Goal: Information Seeking & Learning: Learn about a topic

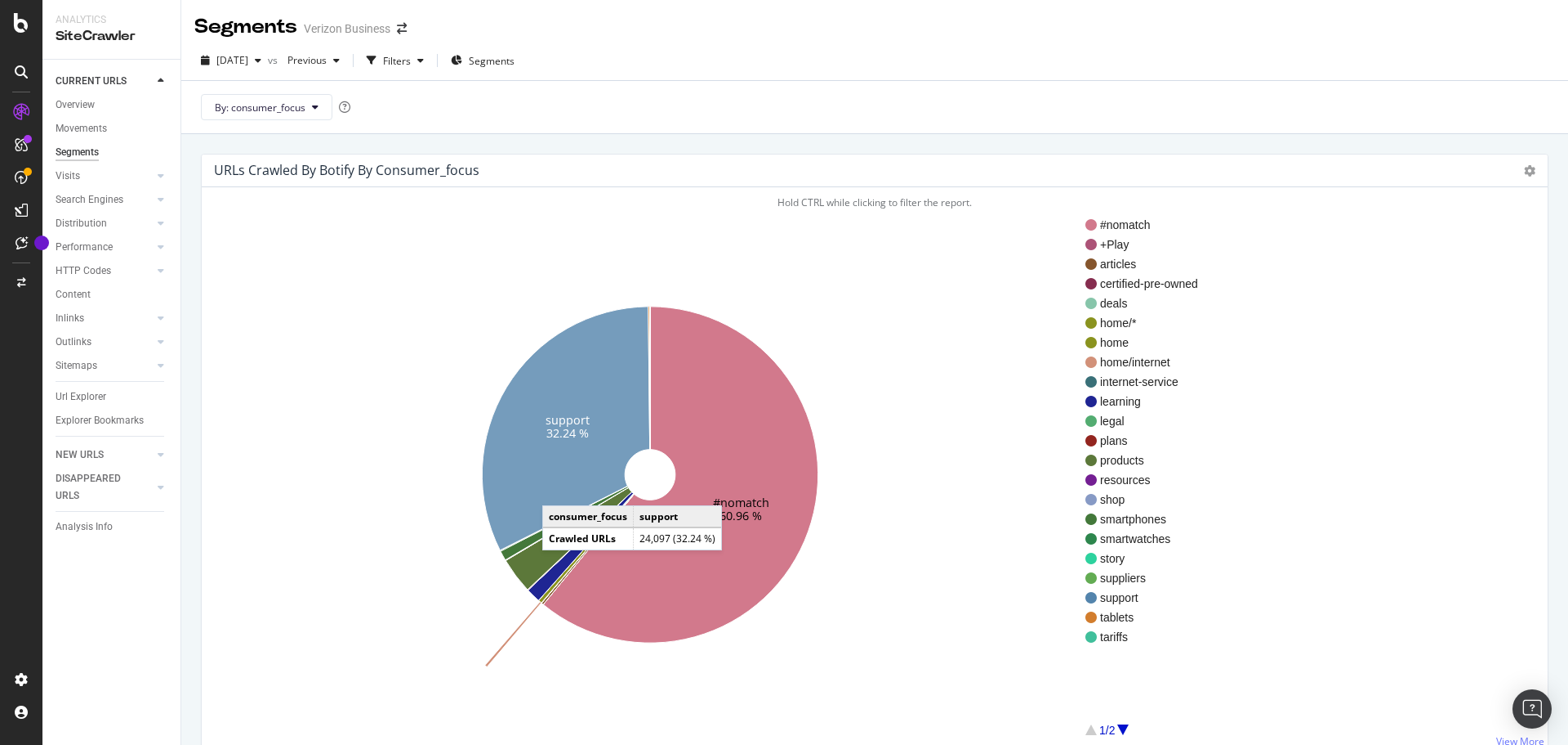
scroll to position [7, 0]
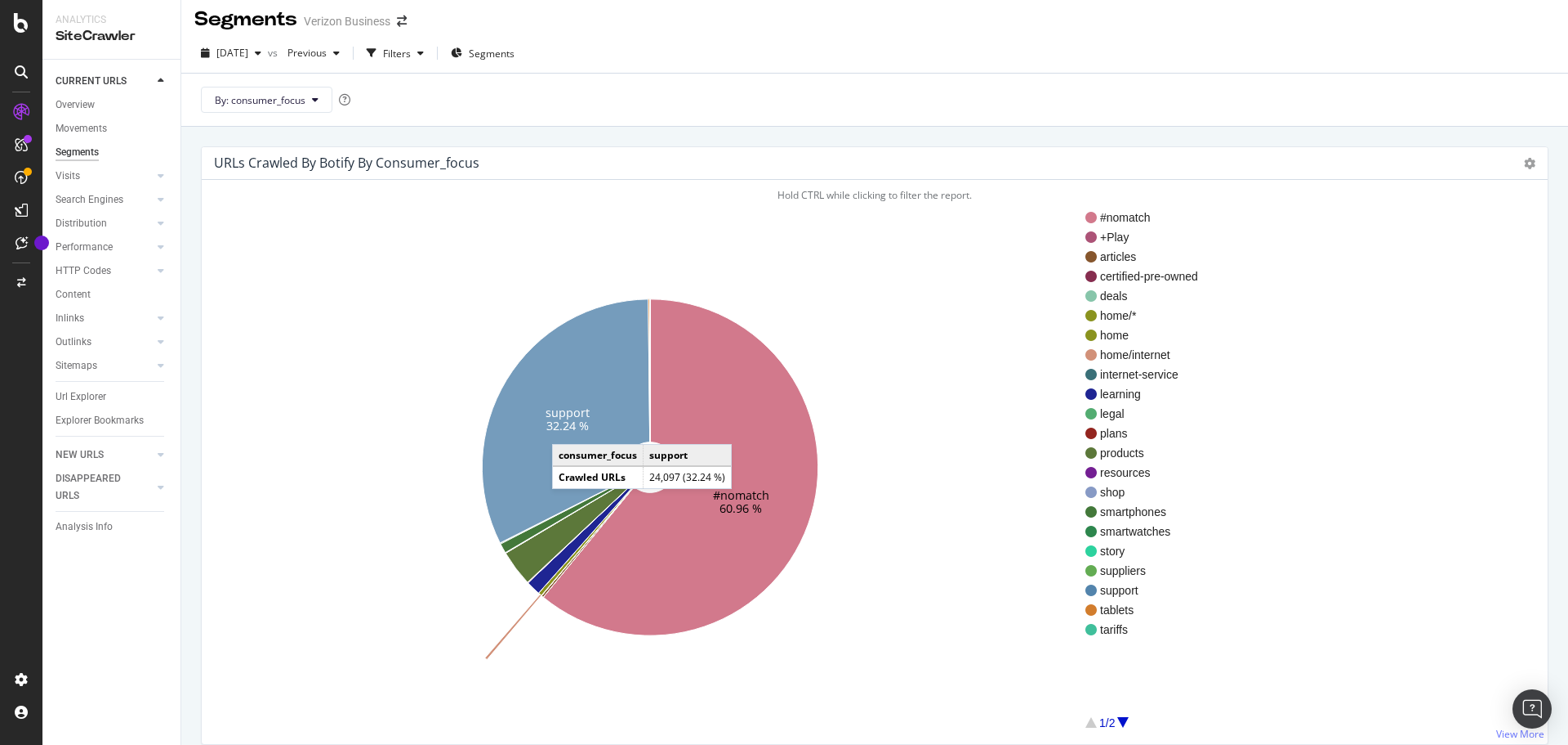
click at [569, 428] on text "32.24 %" at bounding box center [568, 425] width 43 height 16
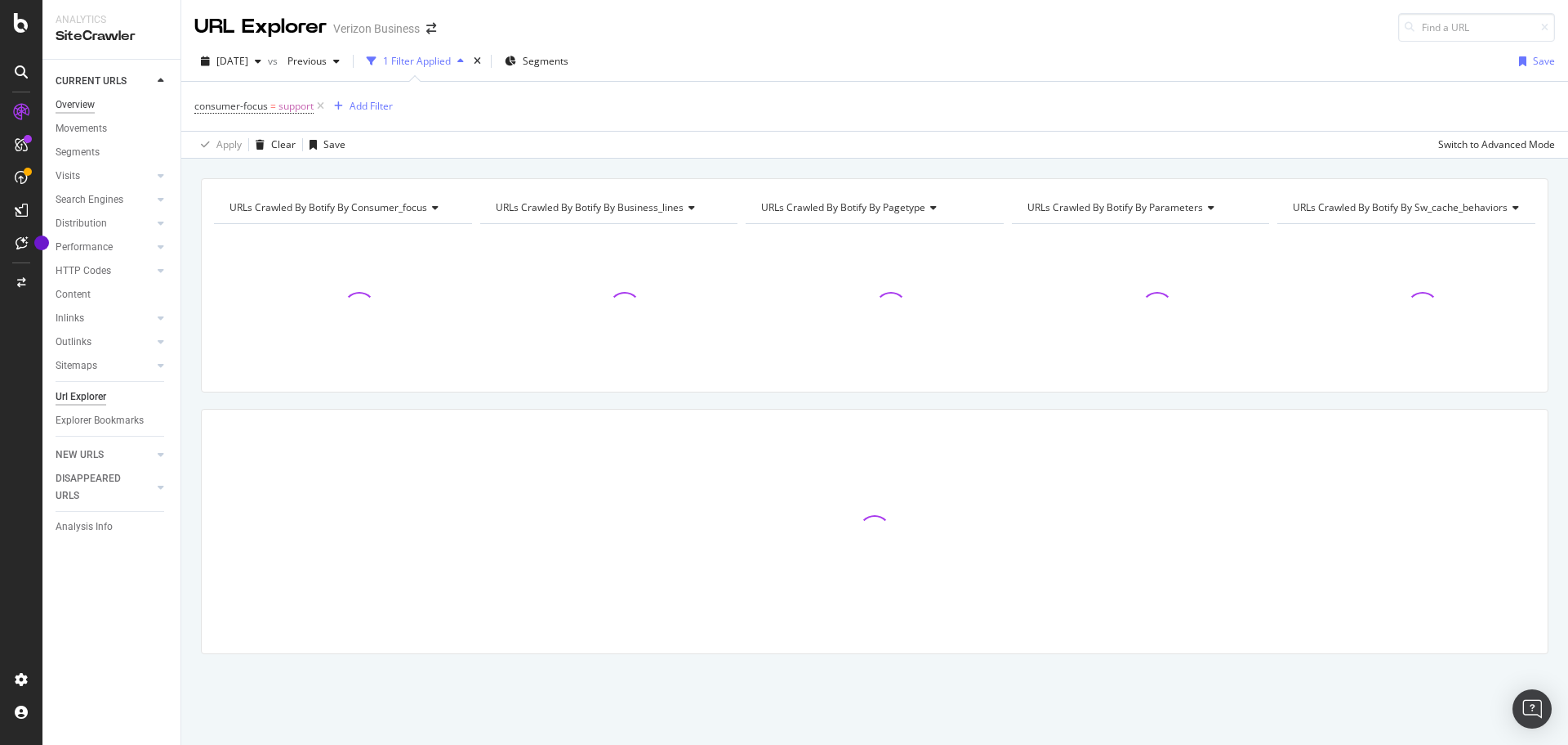
click at [58, 101] on div "Overview" at bounding box center [76, 104] width 39 height 17
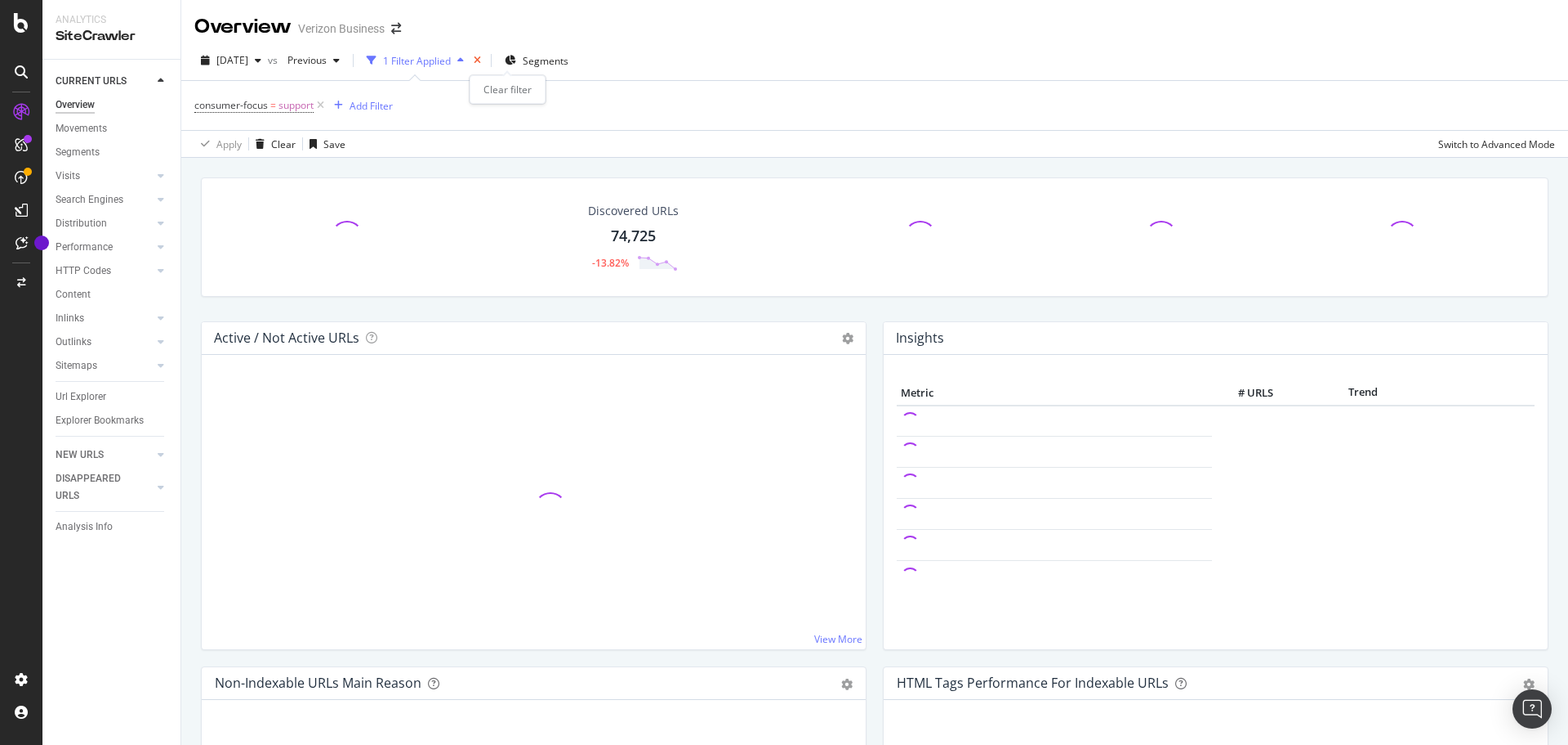
click at [481, 56] on icon "times" at bounding box center [477, 61] width 7 height 10
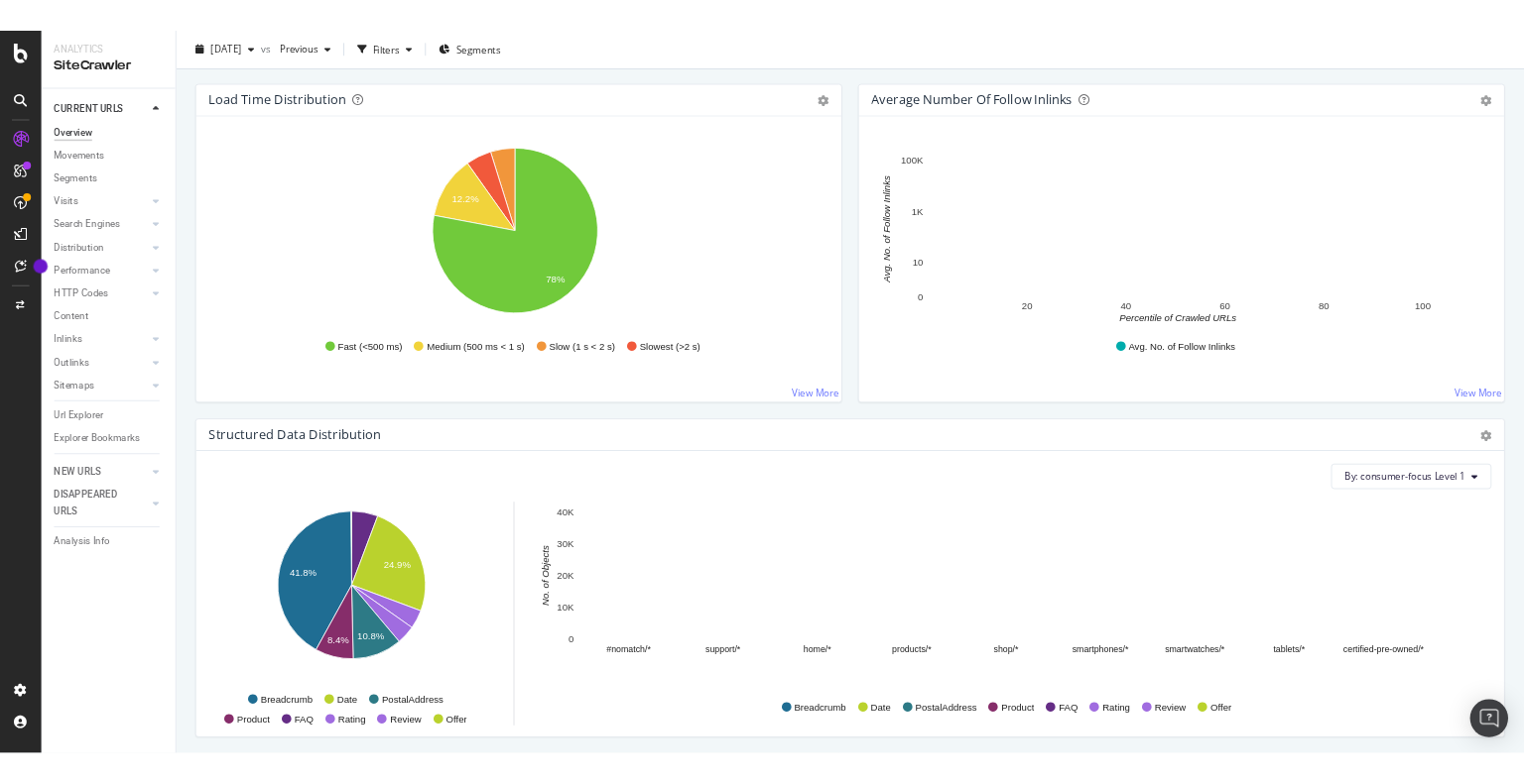
scroll to position [1487, 0]
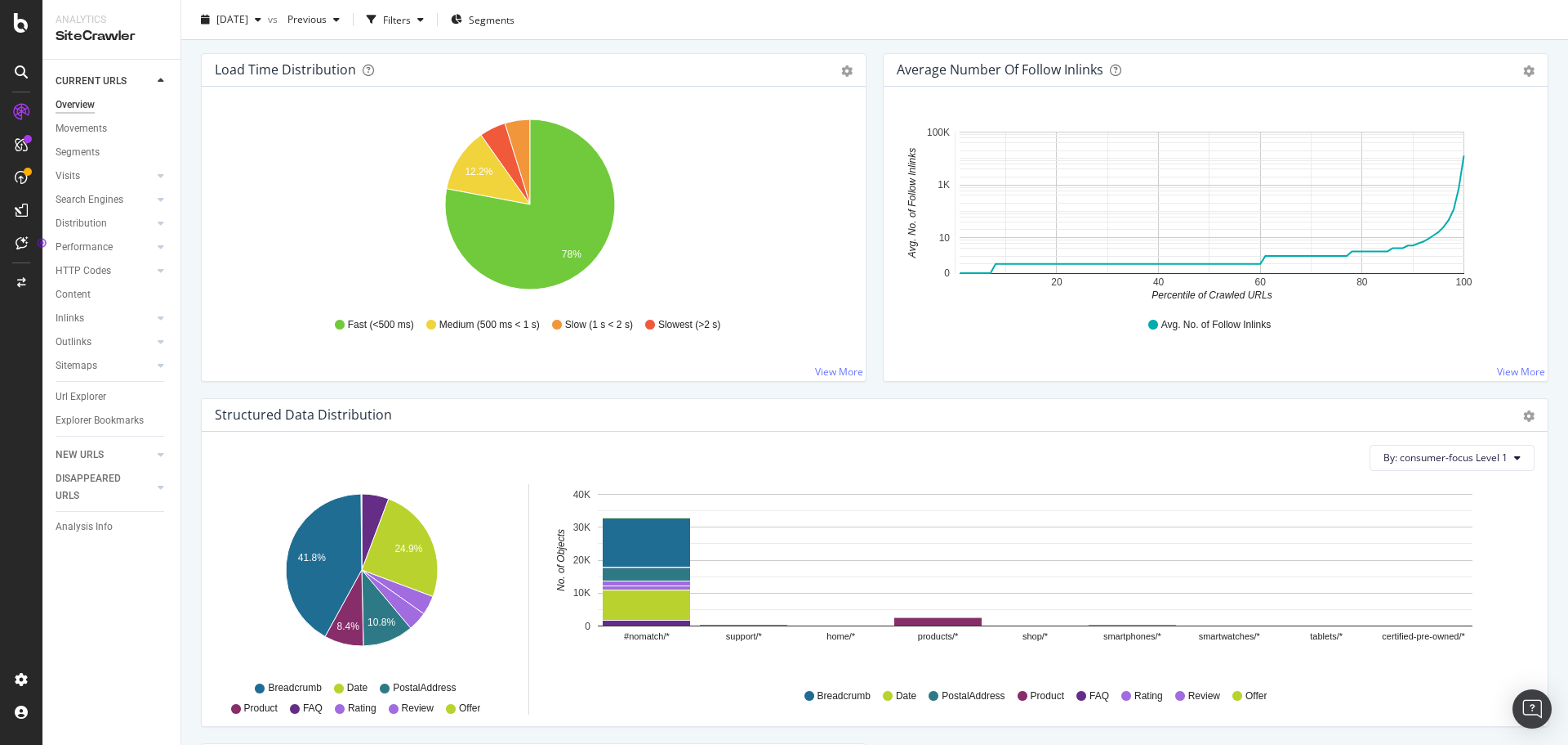
drag, startPoint x: 0, startPoint y: 459, endPoint x: 1, endPoint y: 507, distance: 48.0
click at [1, 507] on div at bounding box center [21, 372] width 43 height 745
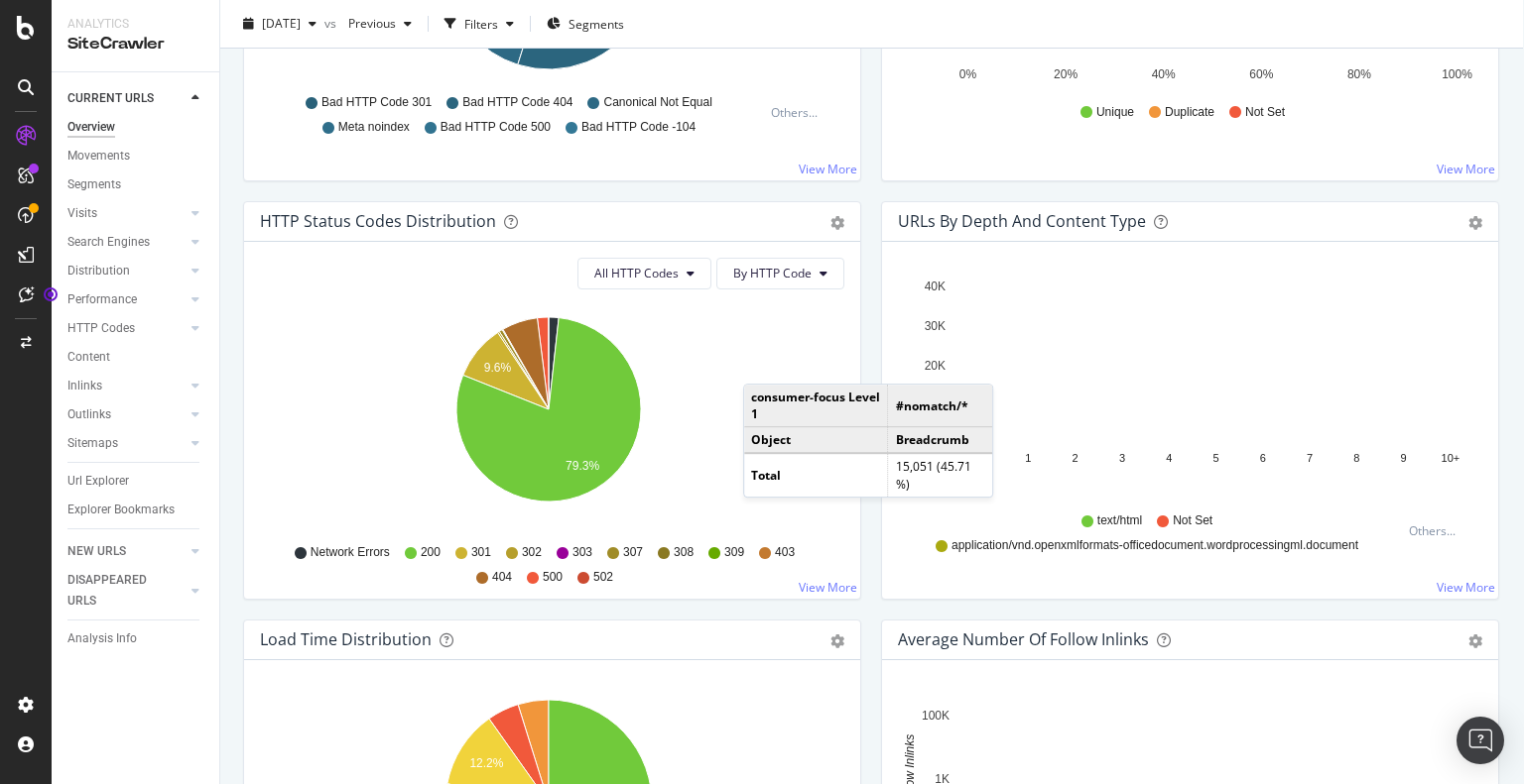
scroll to position [932, 16]
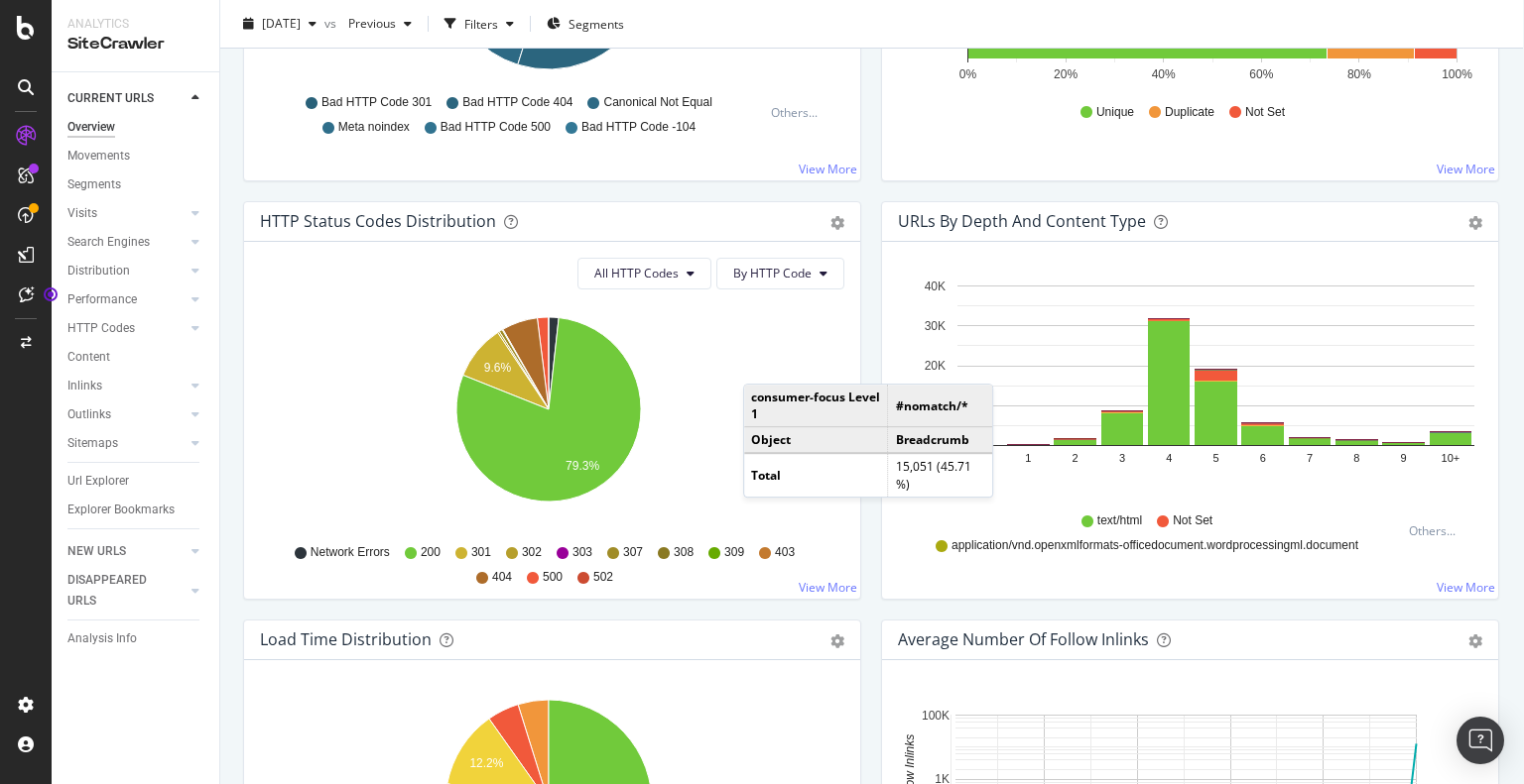
click at [843, 204] on div "HTTP Status Codes Distribution Pie Table Export as CSV Add to Custom Report All…" at bounding box center [552, 410] width 638 height 418
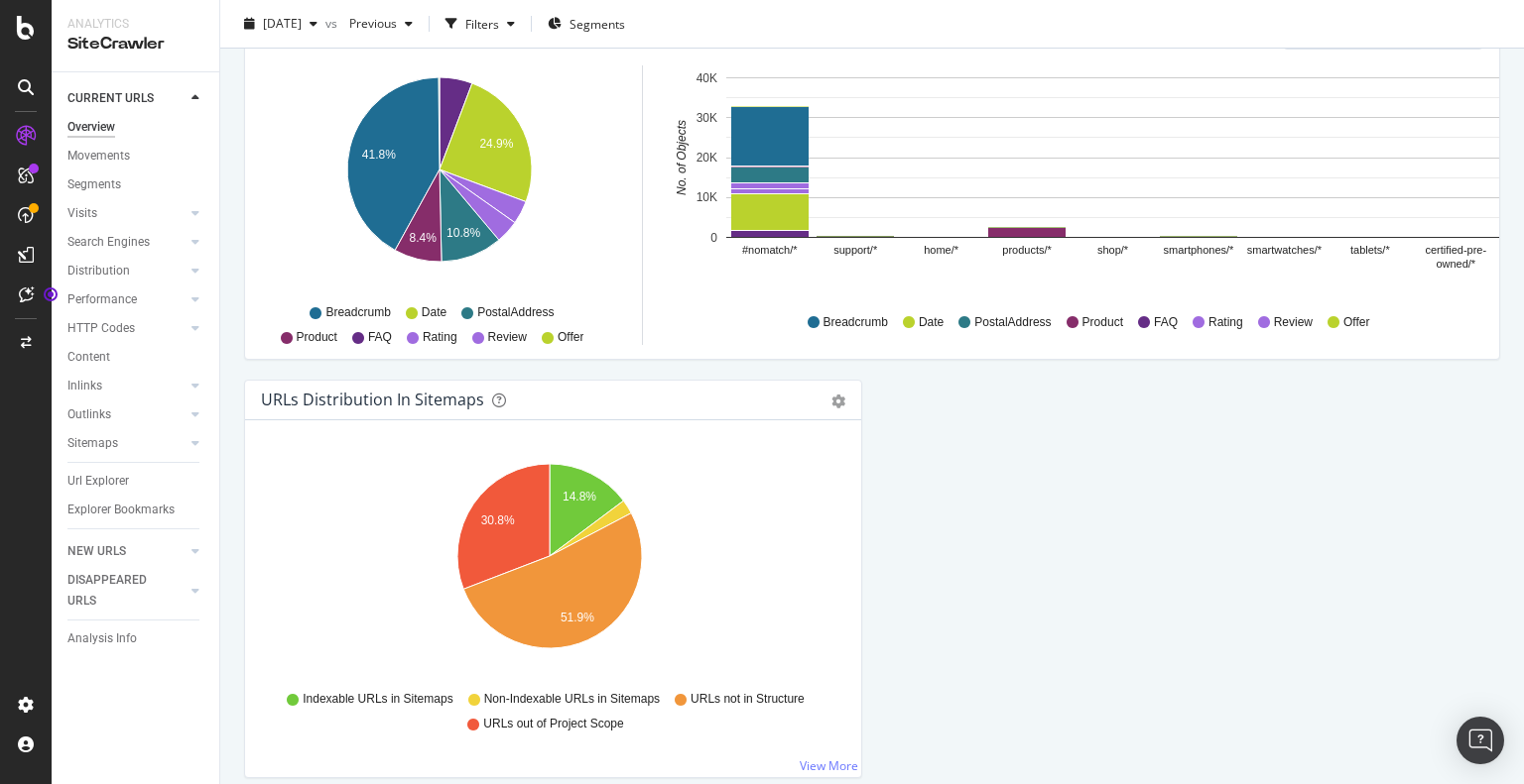
scroll to position [2105, 0]
